Goal: Task Accomplishment & Management: Manage account settings

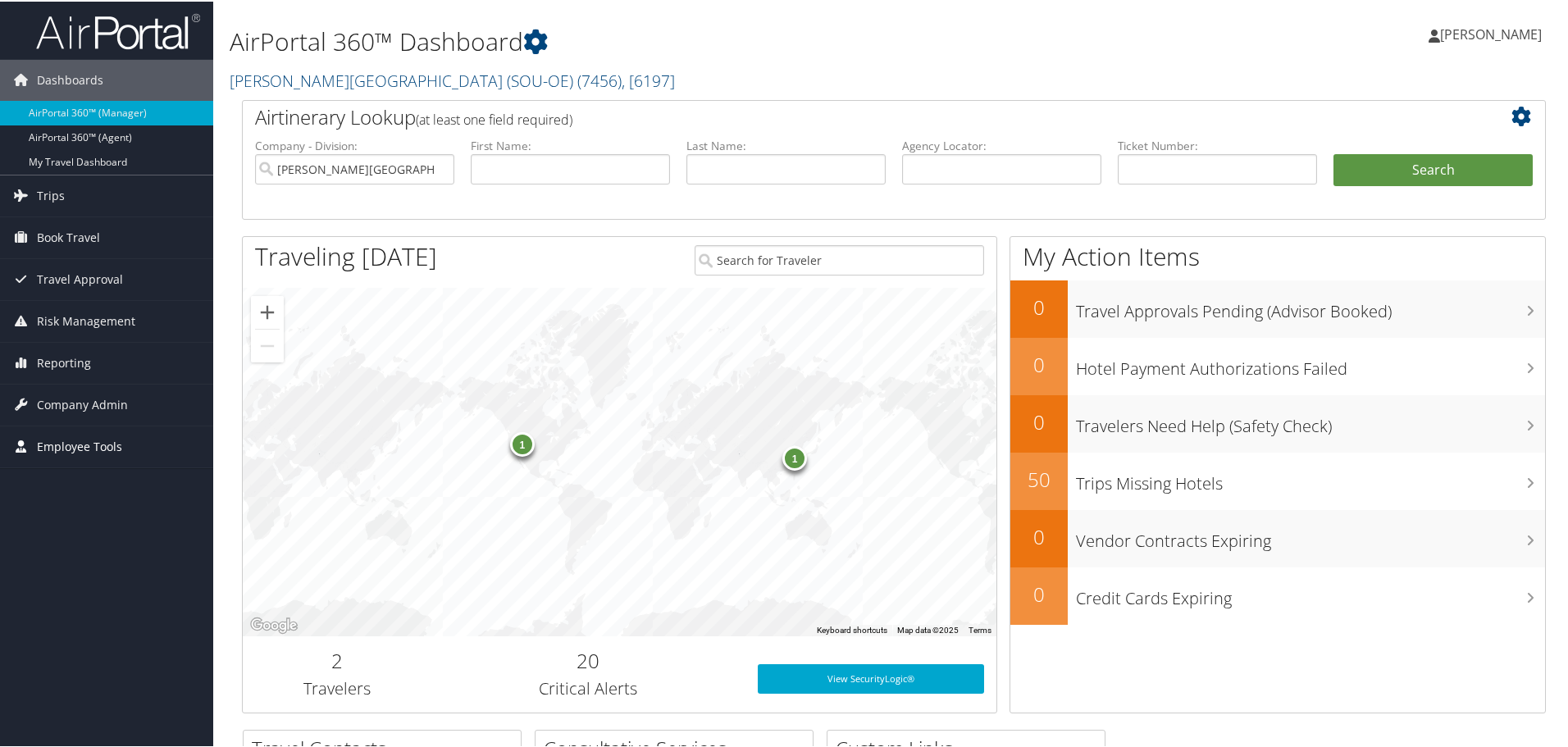
click at [68, 445] on span "Employee Tools" at bounding box center [79, 445] width 85 height 41
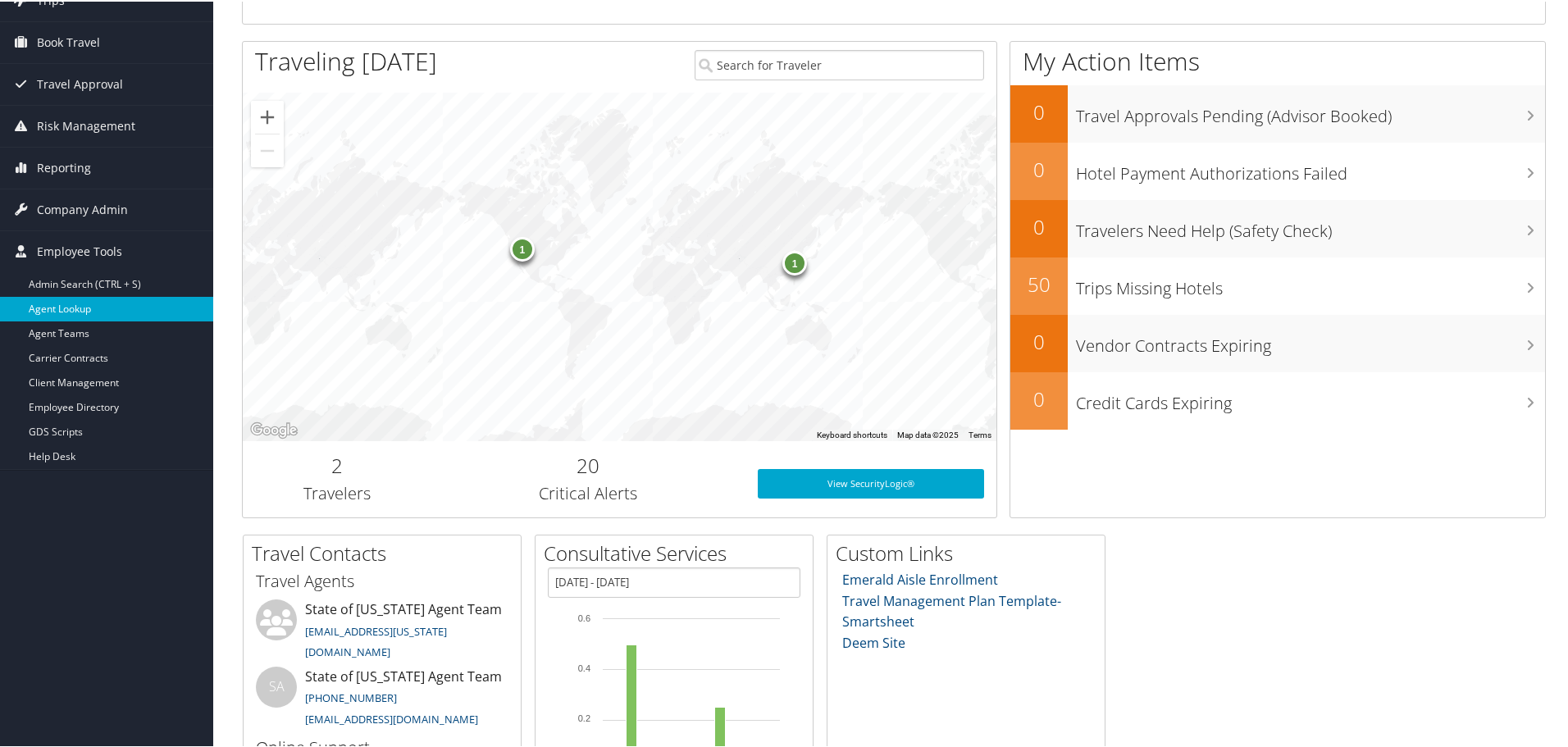
scroll to position [246, 0]
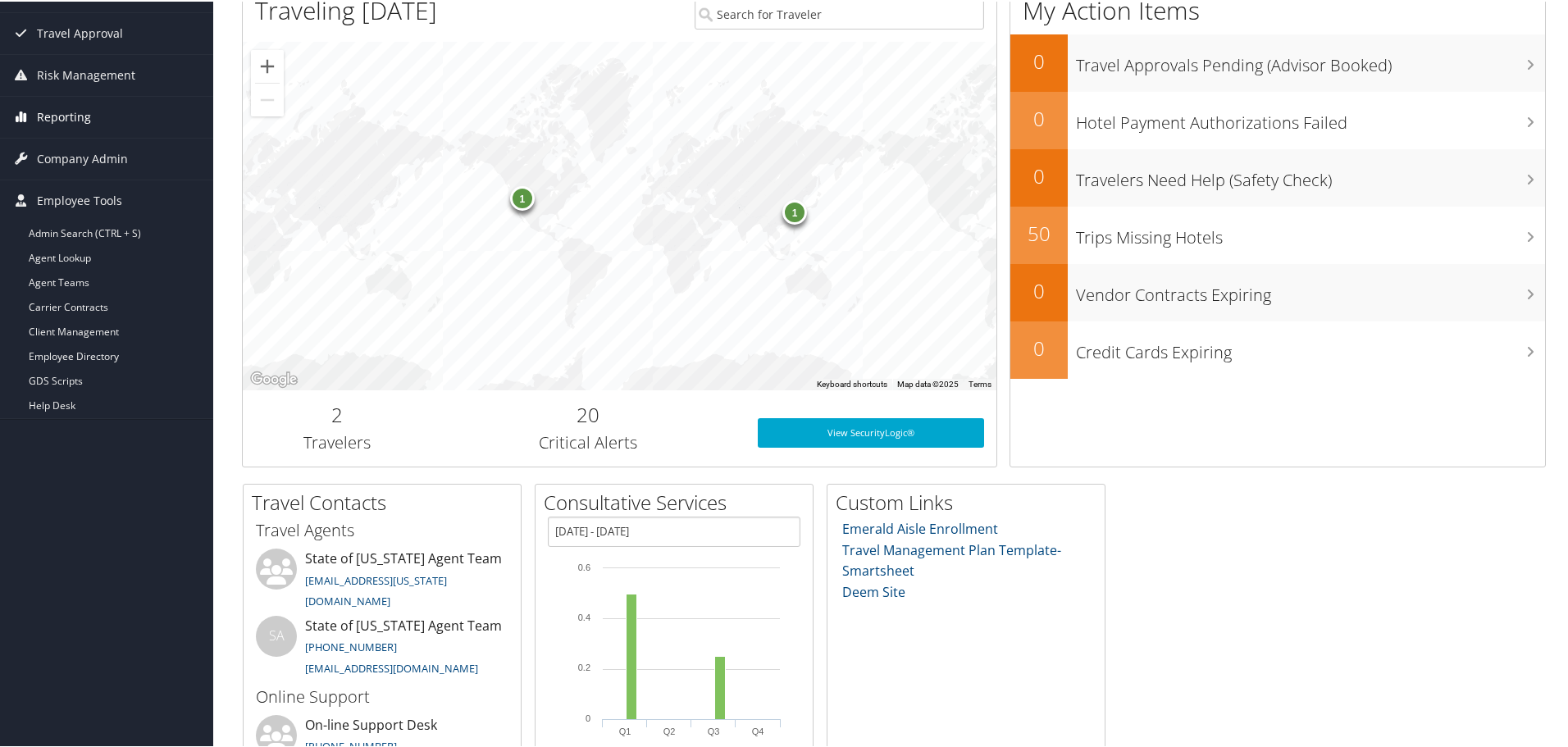
click at [64, 110] on span "Reporting" at bounding box center [63, 115] width 54 height 41
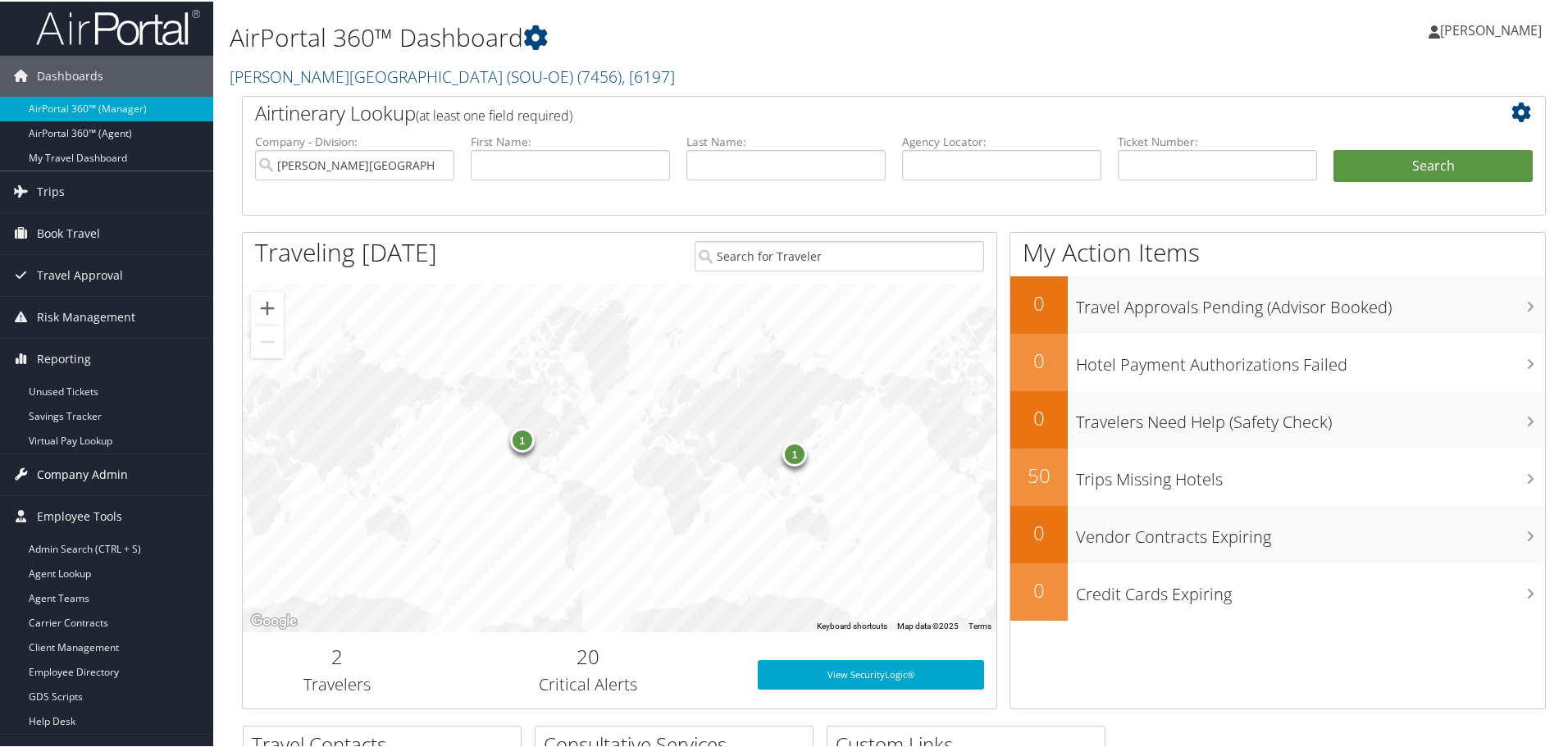
scroll to position [0, 0]
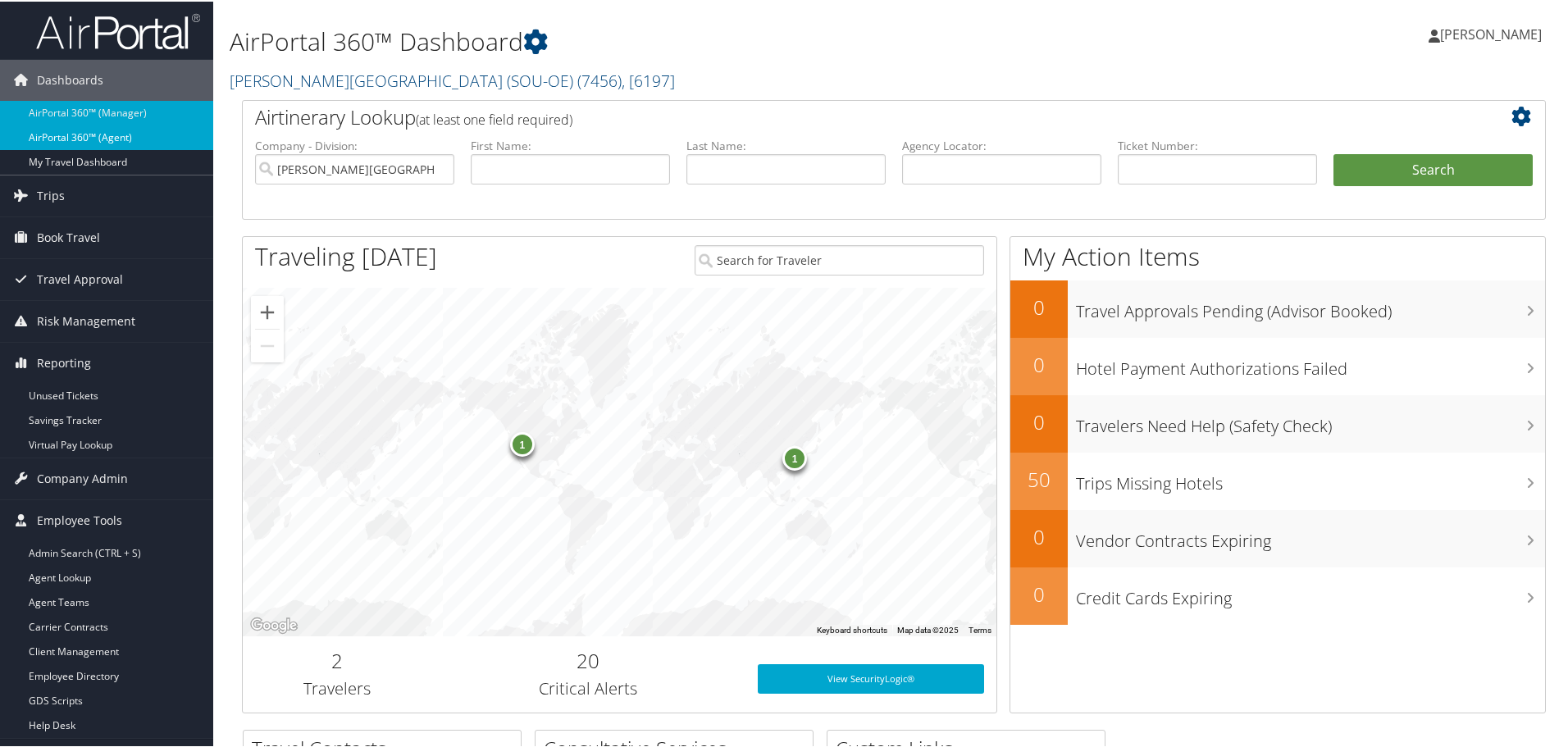
click at [127, 134] on link "AirPortal 360™ (Agent)" at bounding box center [106, 136] width 213 height 25
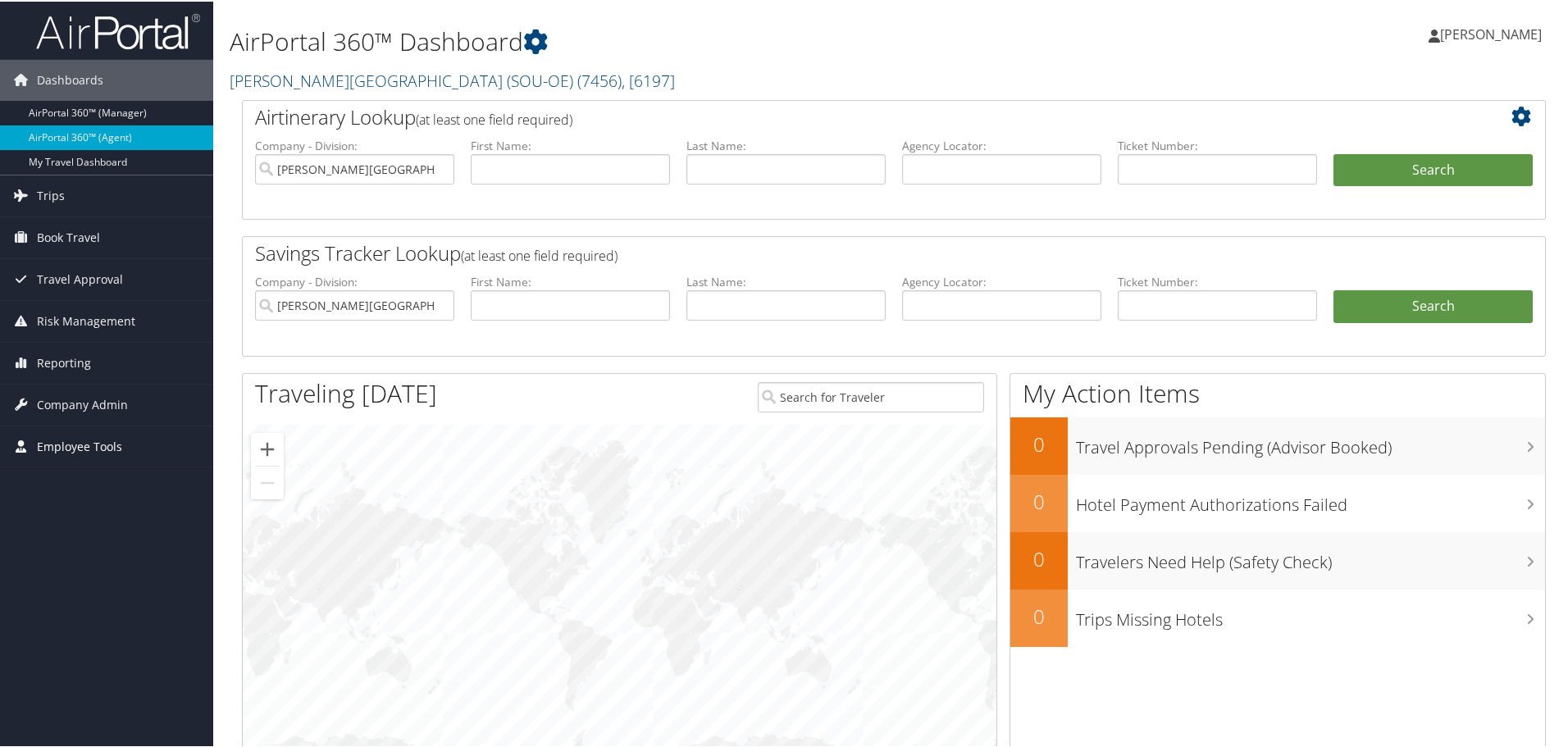
click at [73, 448] on span "Employee Tools" at bounding box center [79, 445] width 85 height 41
click at [56, 363] on span "Reporting" at bounding box center [63, 362] width 54 height 41
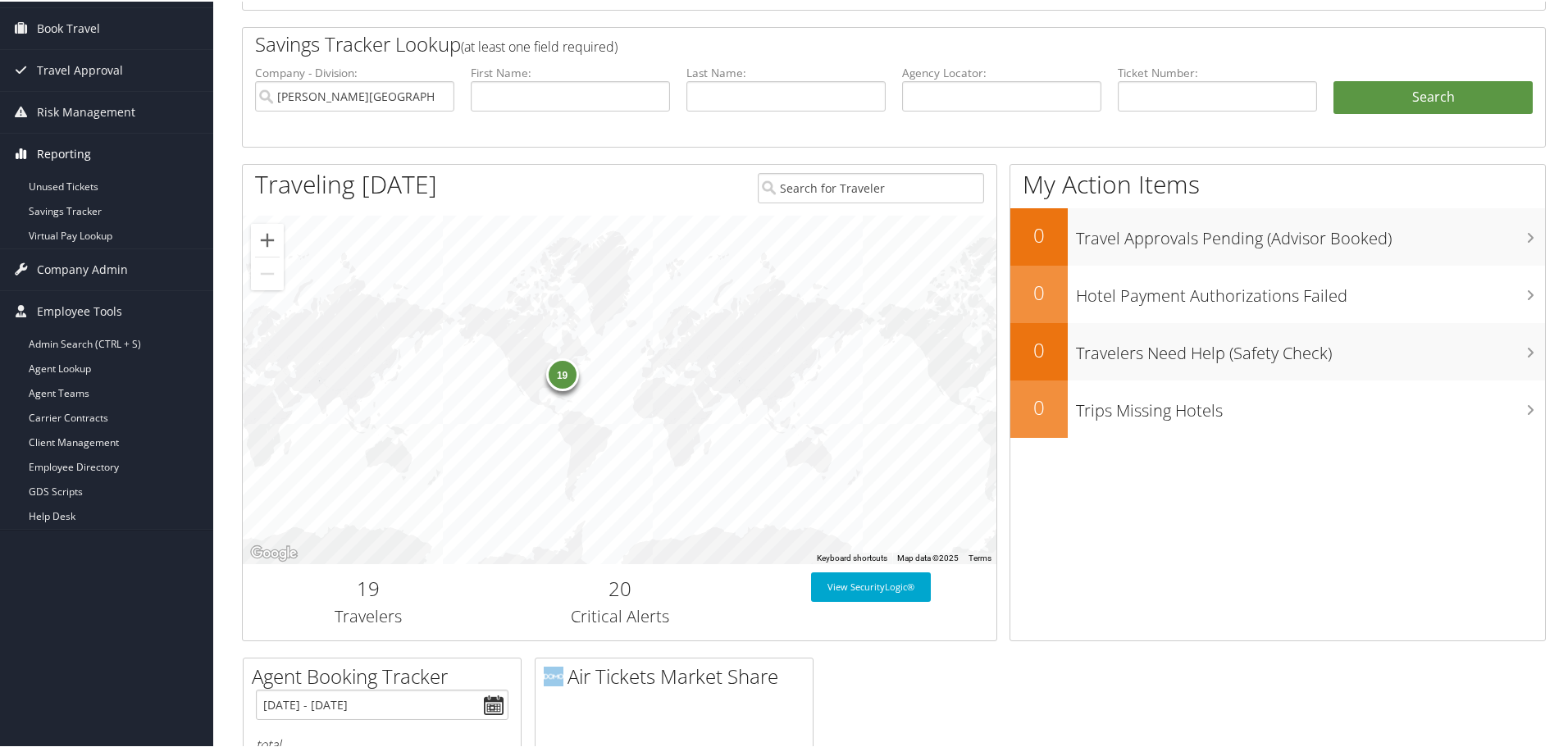
scroll to position [459, 0]
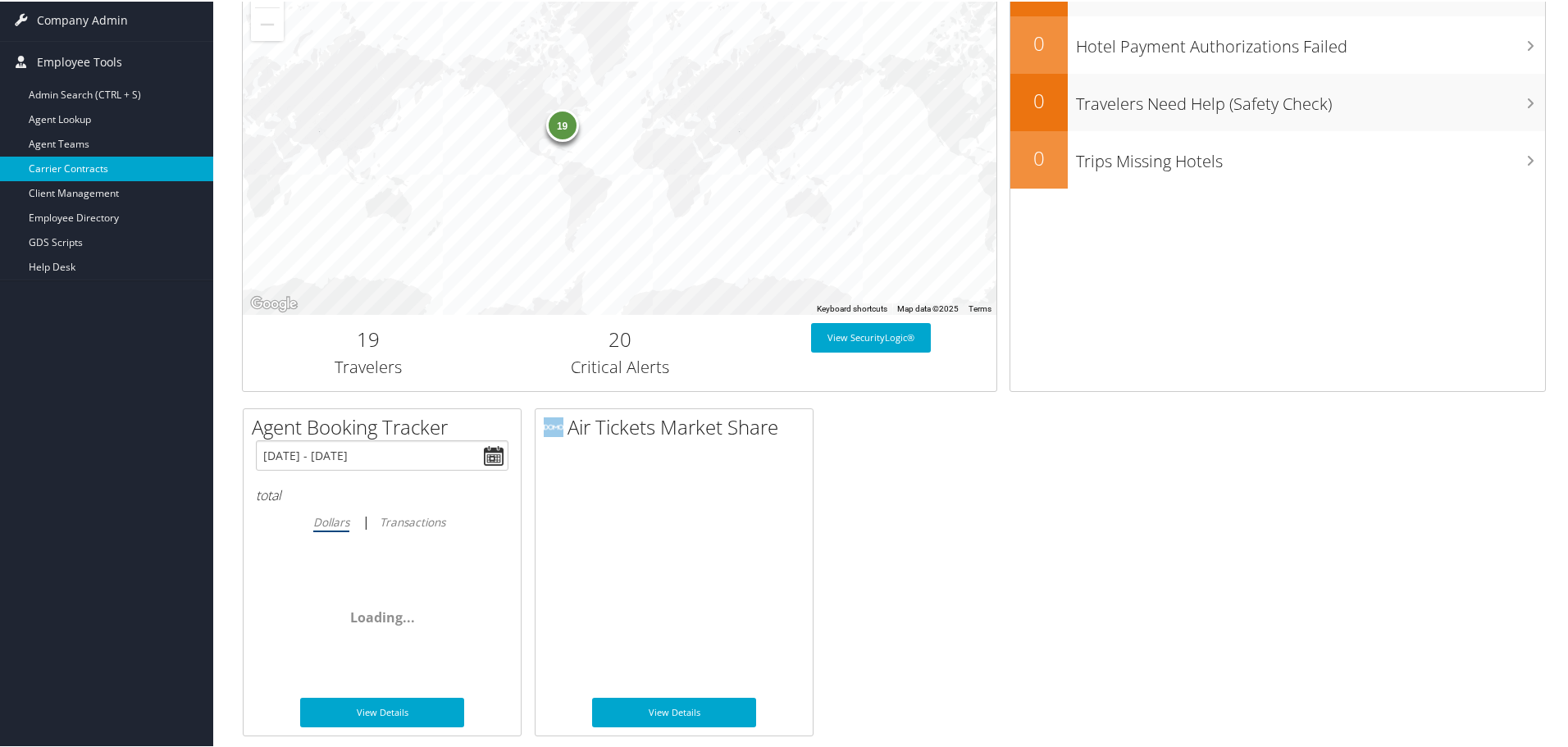
click at [64, 171] on link "Carrier Contracts" at bounding box center [106, 167] width 213 height 25
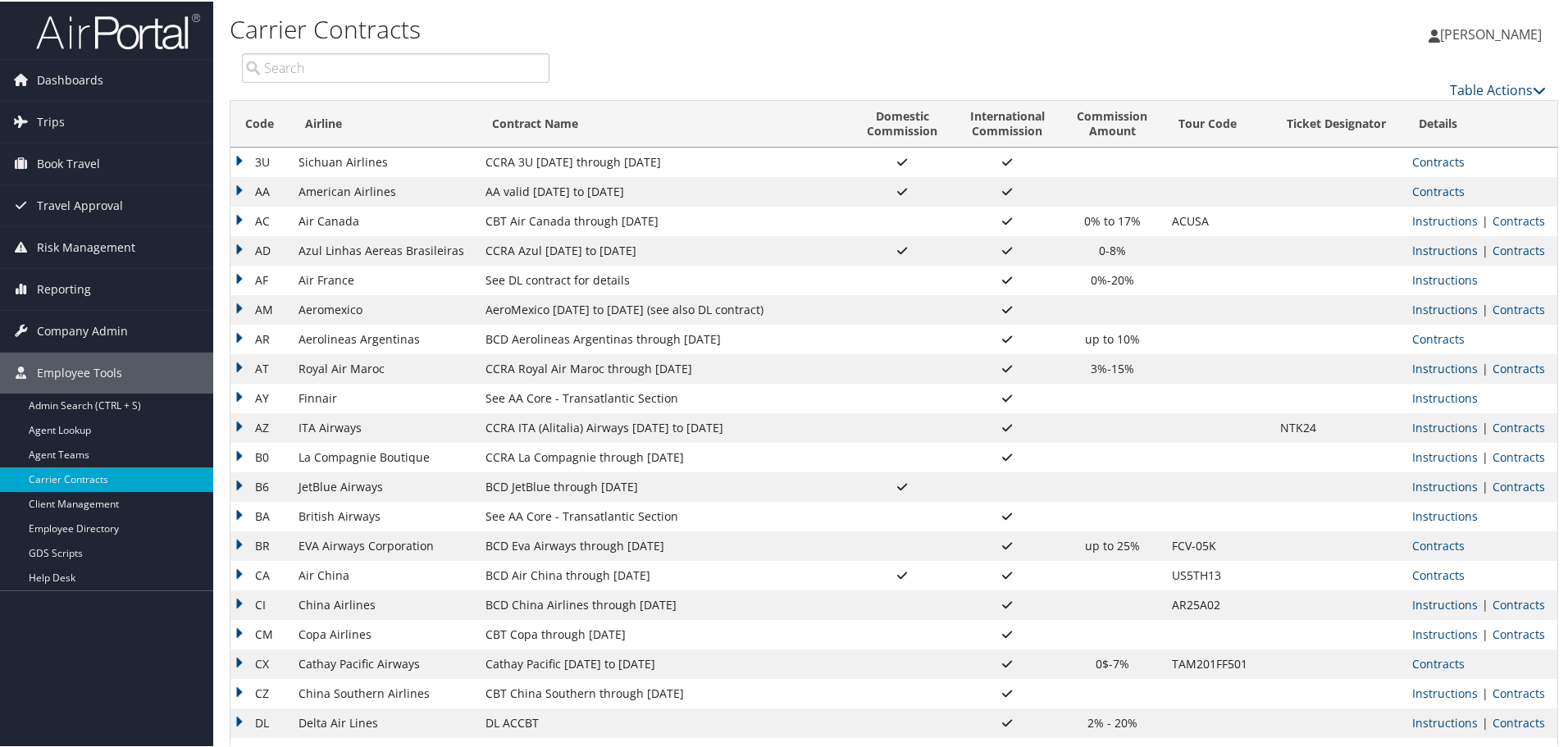
click at [1489, 35] on span "[PERSON_NAME]" at bounding box center [1491, 33] width 102 height 18
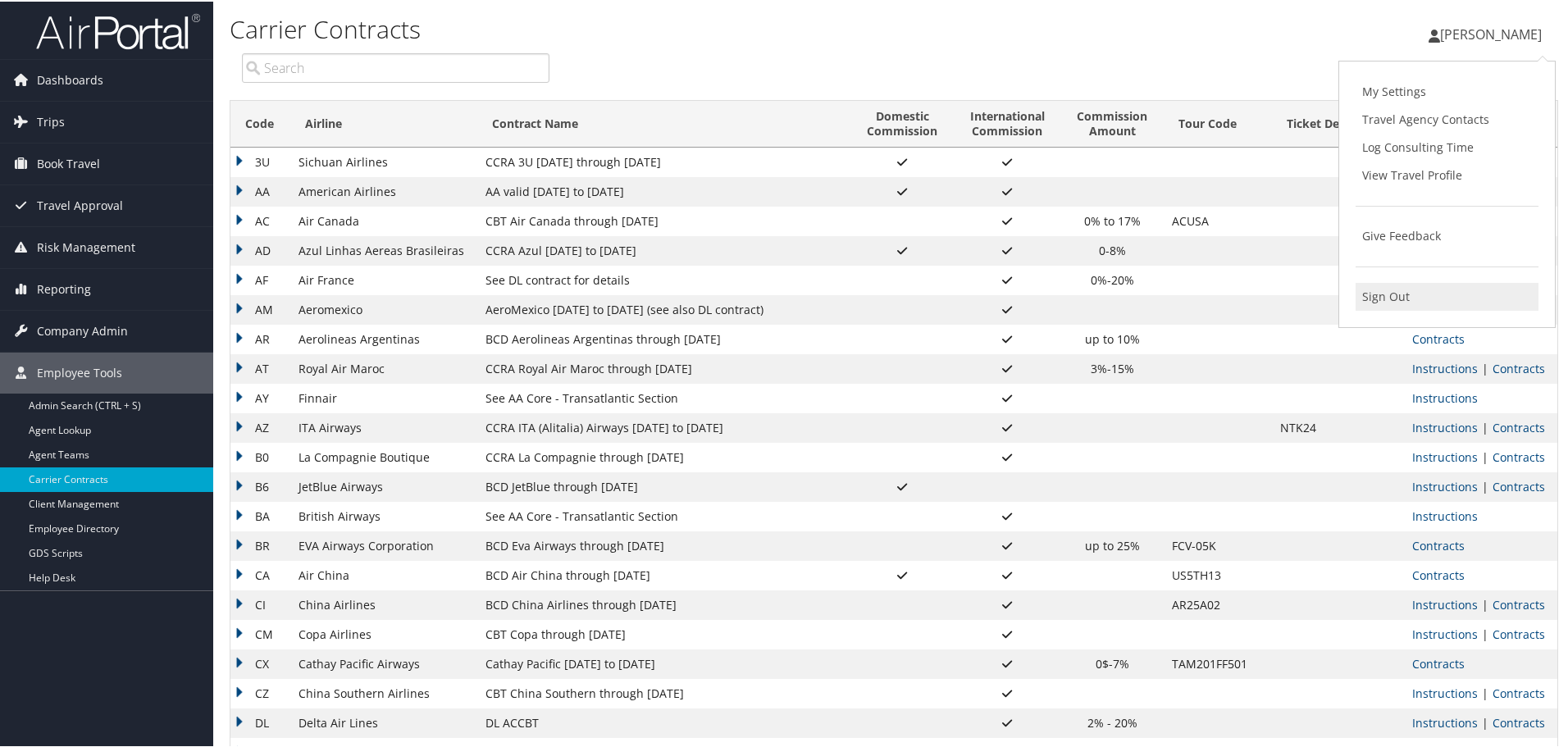
click at [1362, 290] on link "Sign Out" at bounding box center [1447, 295] width 183 height 28
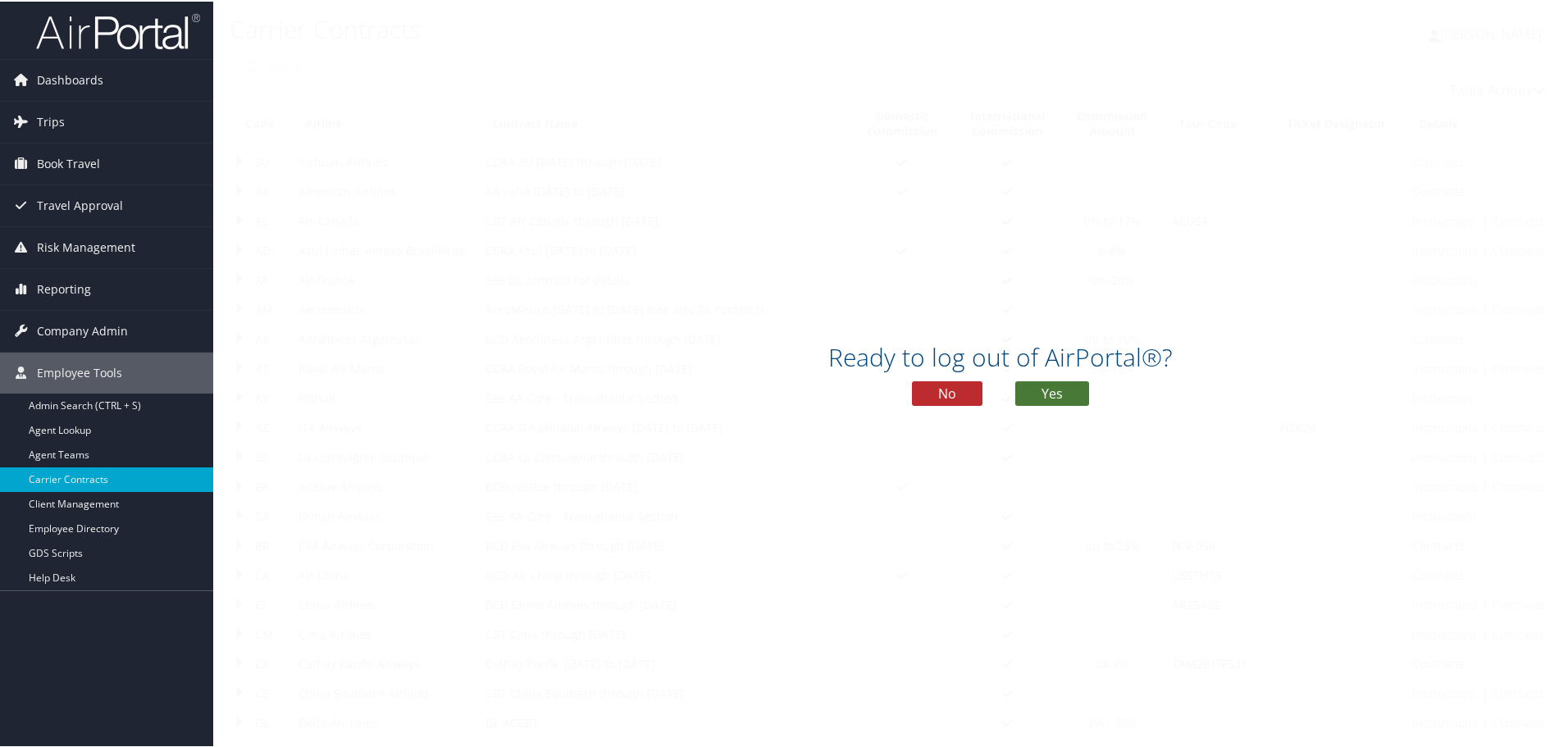
click at [1052, 394] on button "Yes" at bounding box center [1052, 391] width 74 height 25
